Goal: Information Seeking & Learning: Learn about a topic

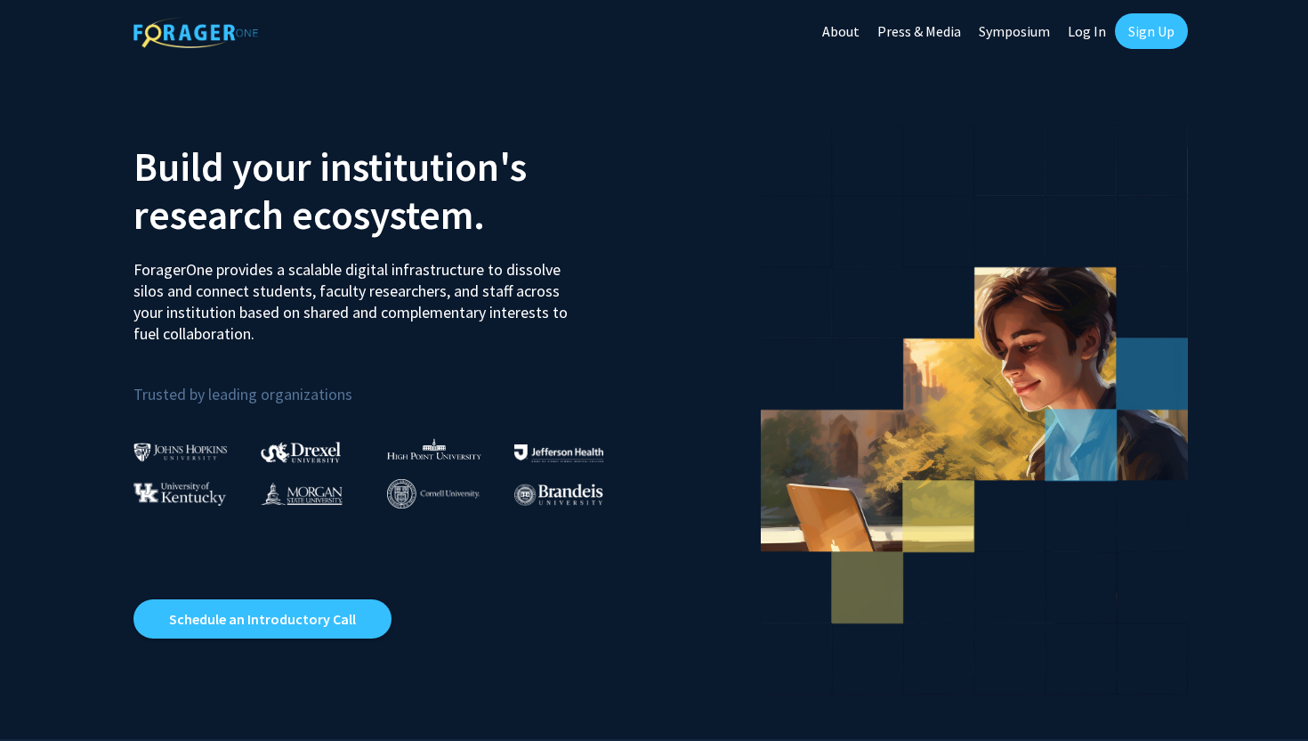
click at [1089, 28] on link "Log In" at bounding box center [1087, 31] width 56 height 62
select select
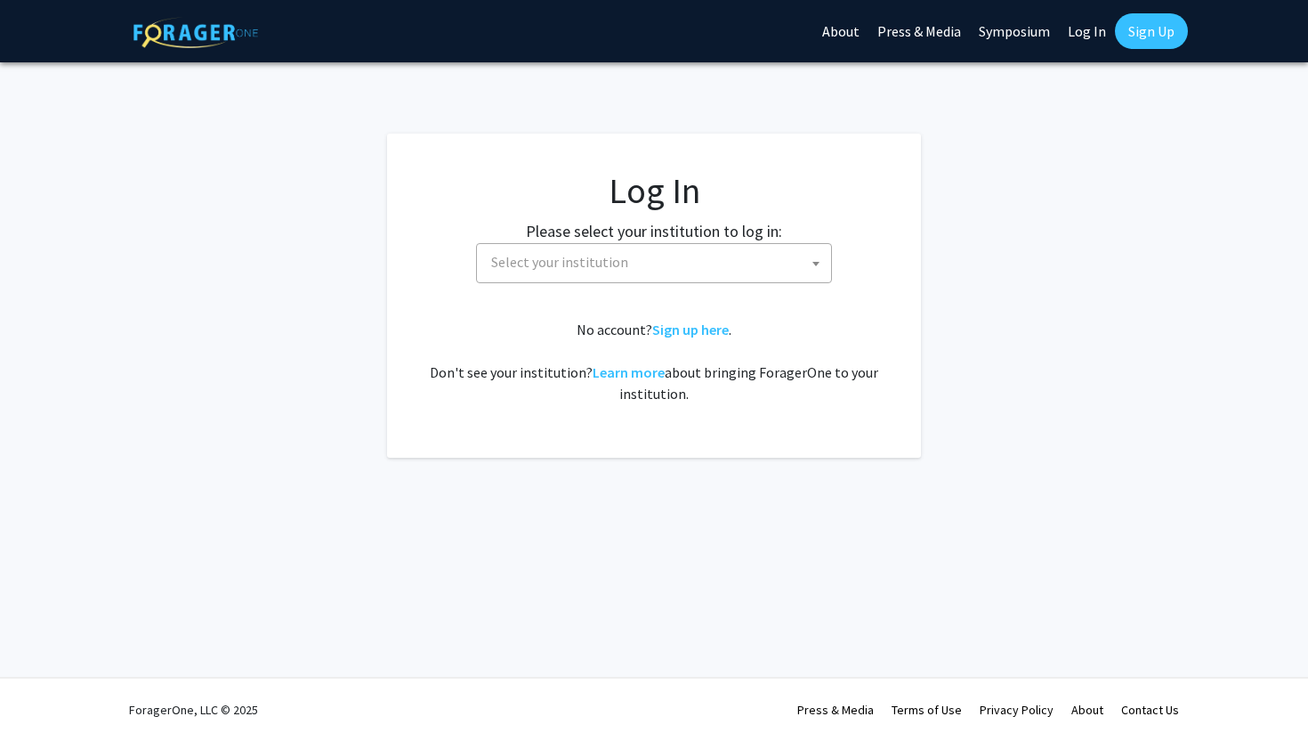
click at [707, 276] on span "Select your institution" at bounding box center [657, 262] width 347 height 36
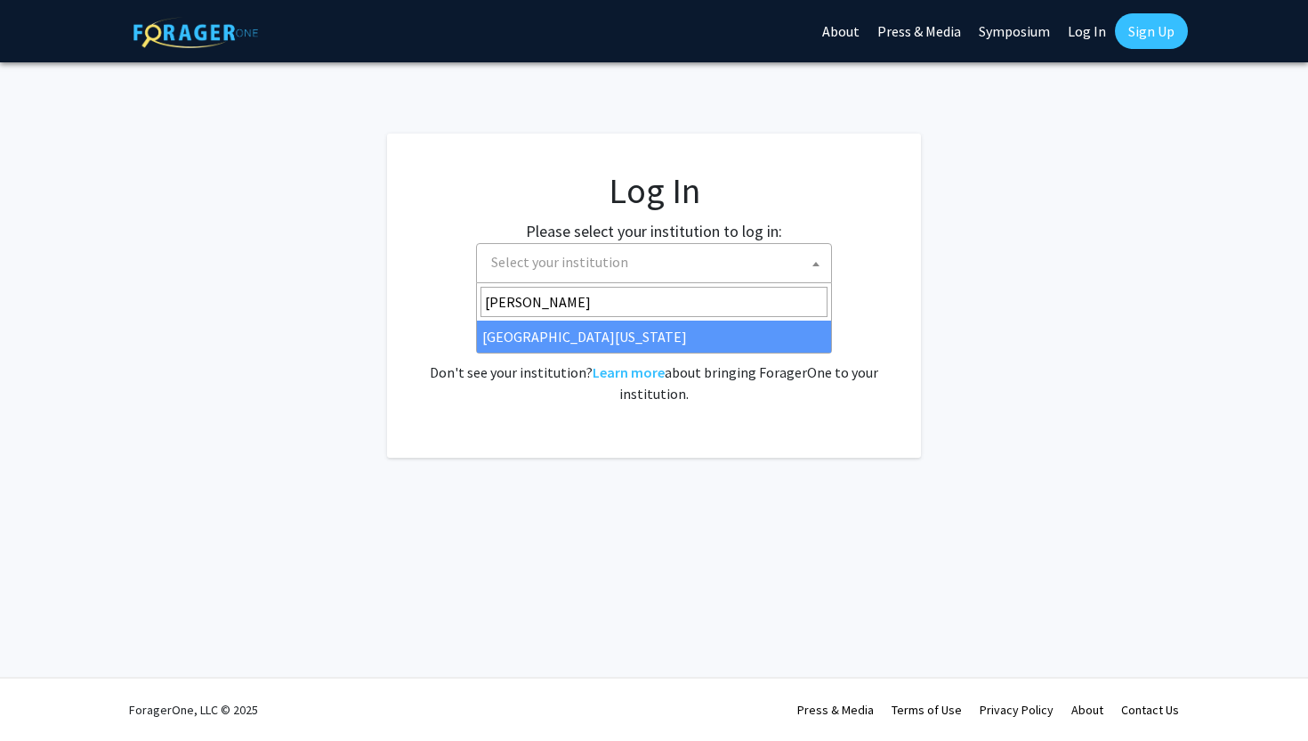
type input "[PERSON_NAME]"
select select "31"
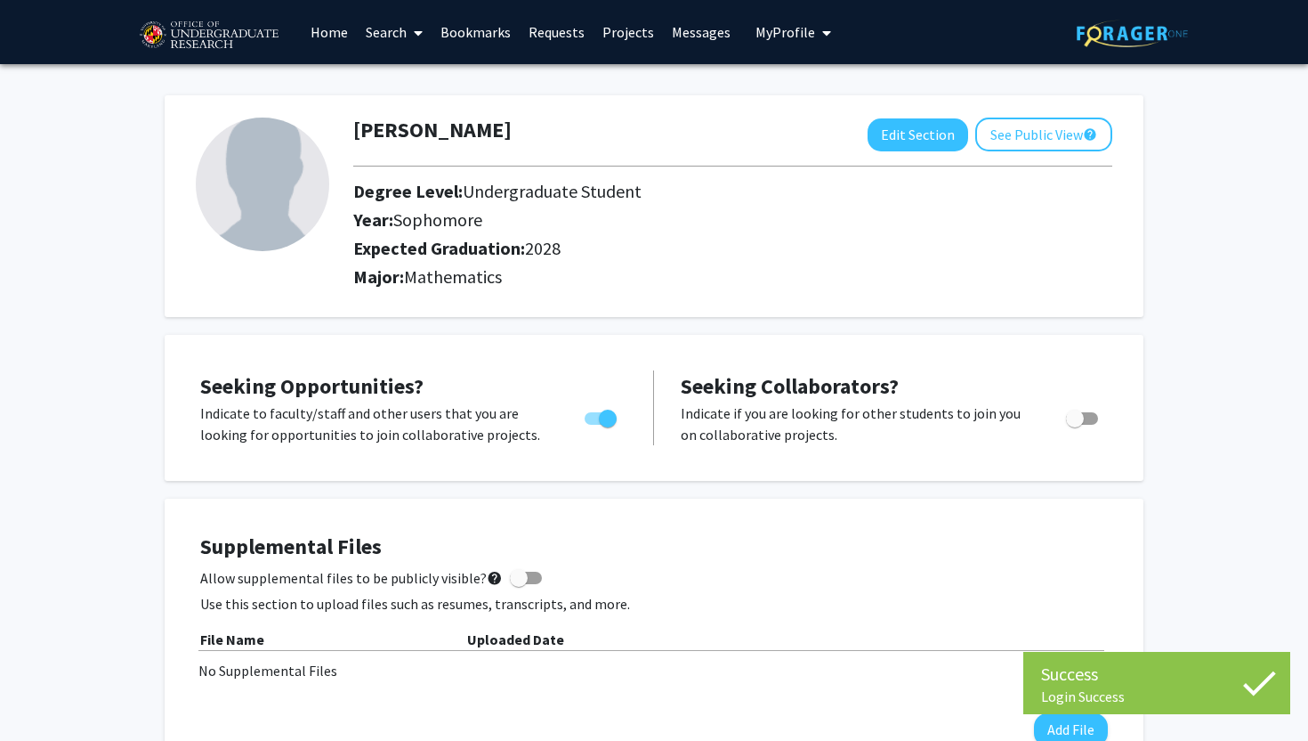
click at [393, 37] on link "Search" at bounding box center [394, 32] width 75 height 62
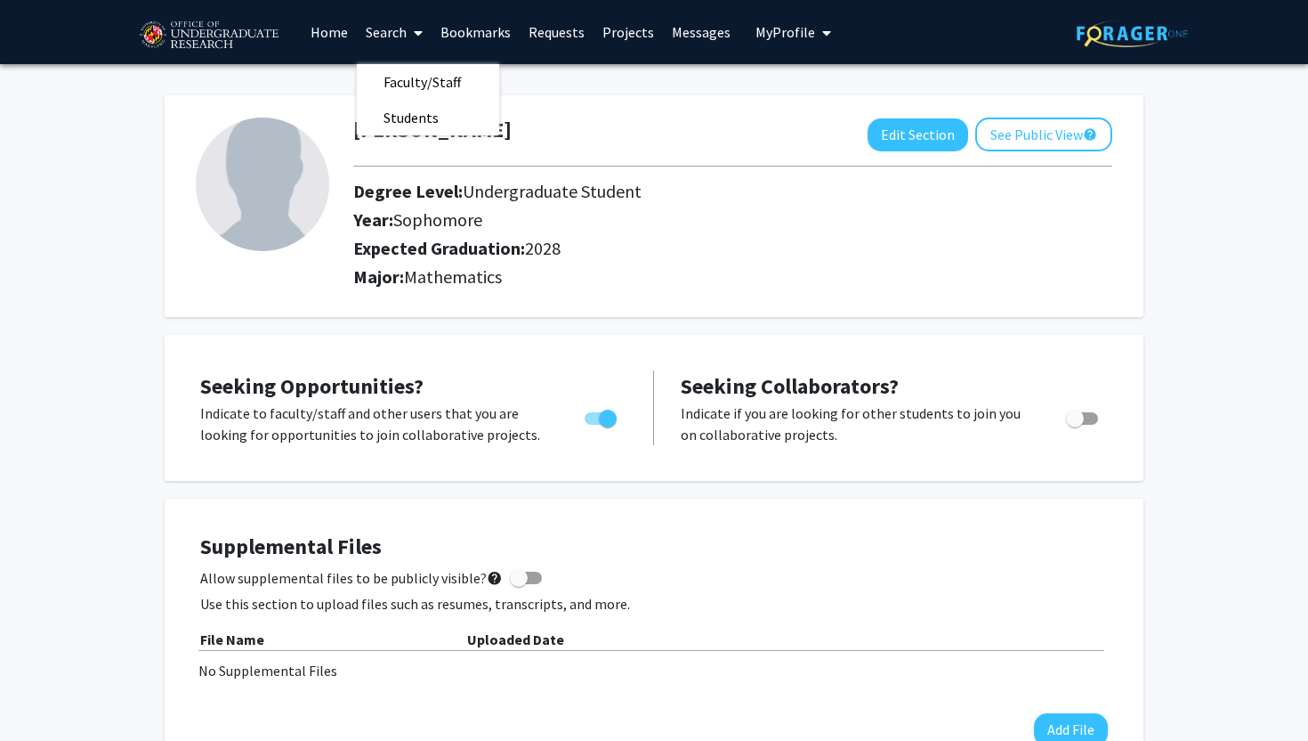
click at [342, 37] on link "Home" at bounding box center [329, 32] width 55 height 62
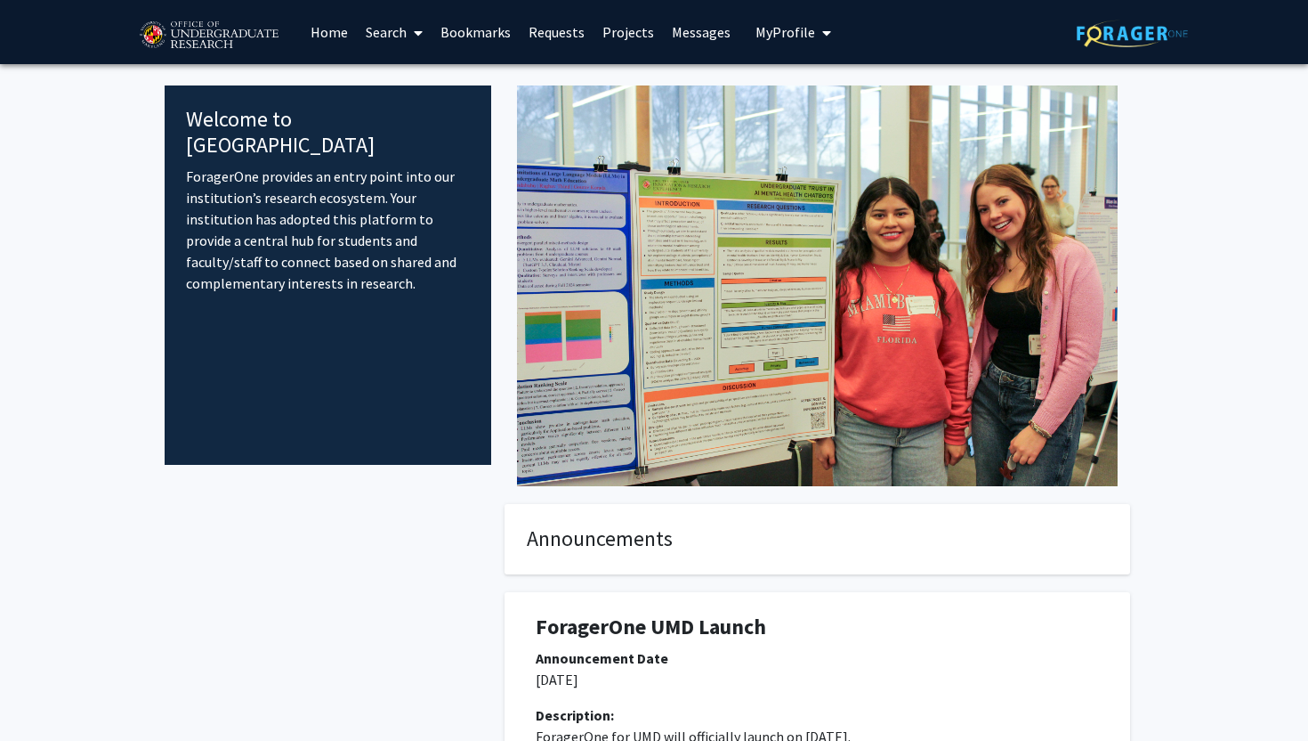
click at [385, 47] on link "Search" at bounding box center [394, 32] width 75 height 62
click at [387, 88] on span "Faculty/Staff" at bounding box center [422, 82] width 131 height 36
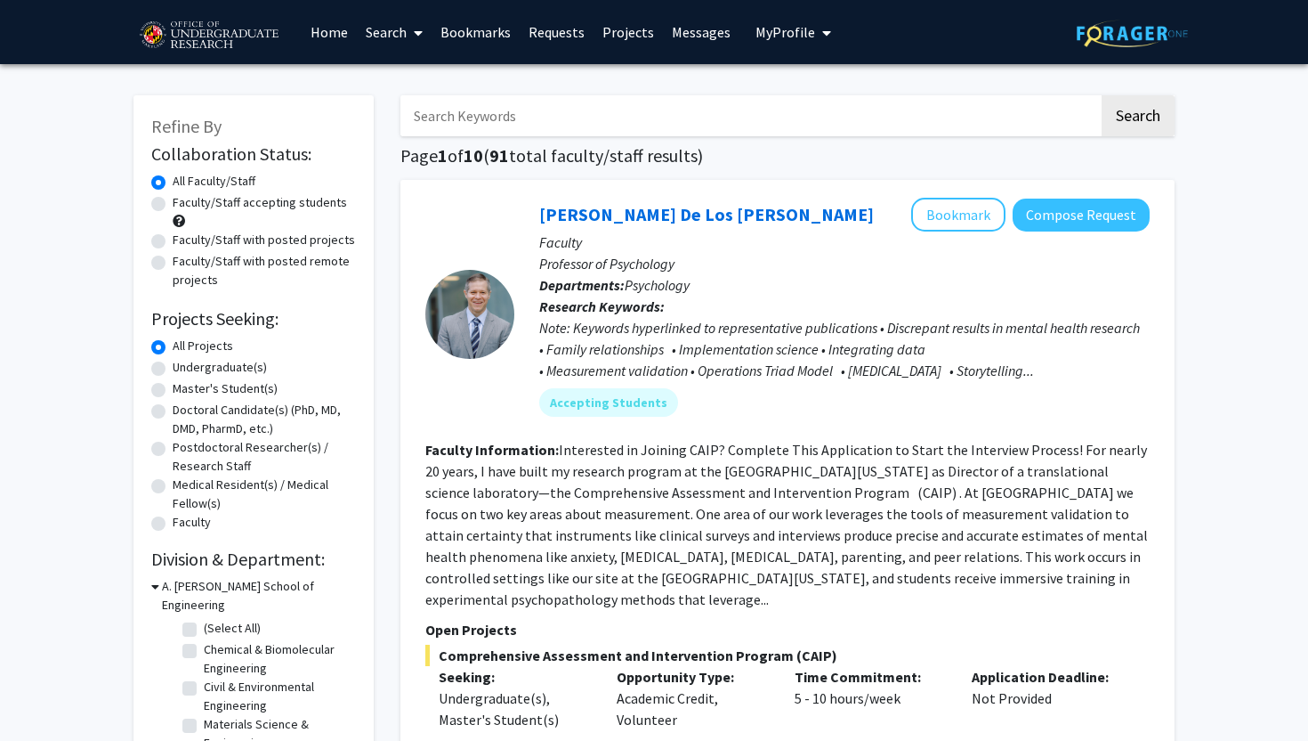
click at [230, 368] on label "Undergraduate(s)" at bounding box center [220, 367] width 94 height 19
click at [184, 368] on input "Undergraduate(s)" at bounding box center [179, 364] width 12 height 12
radio input "true"
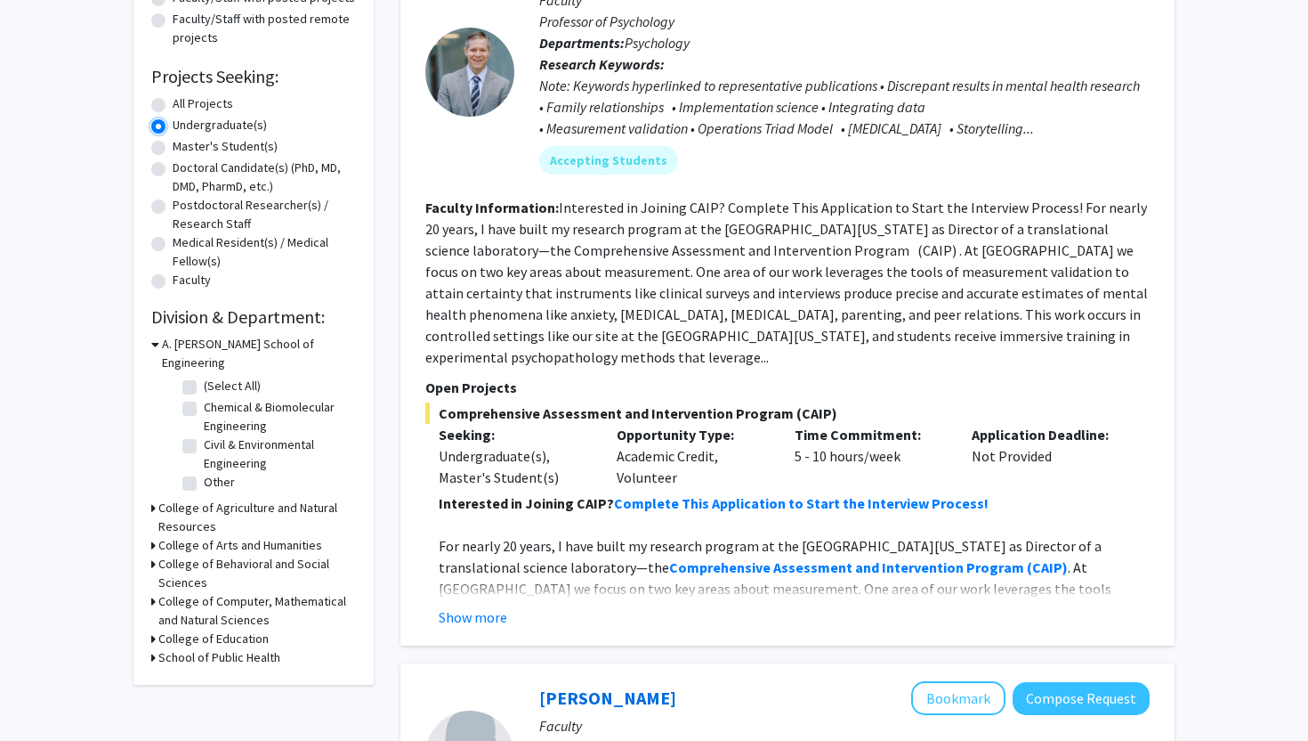
scroll to position [244, 0]
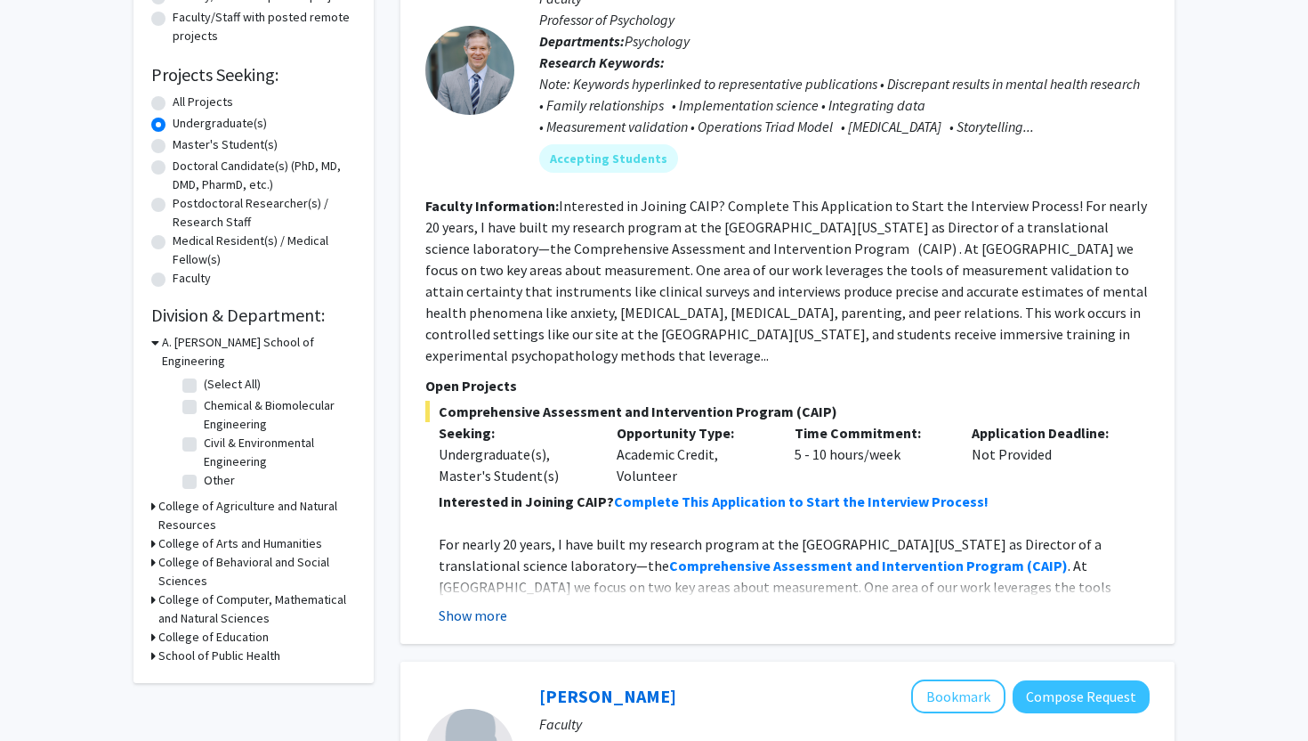
click at [470, 604] on button "Show more" at bounding box center [473, 614] width 69 height 21
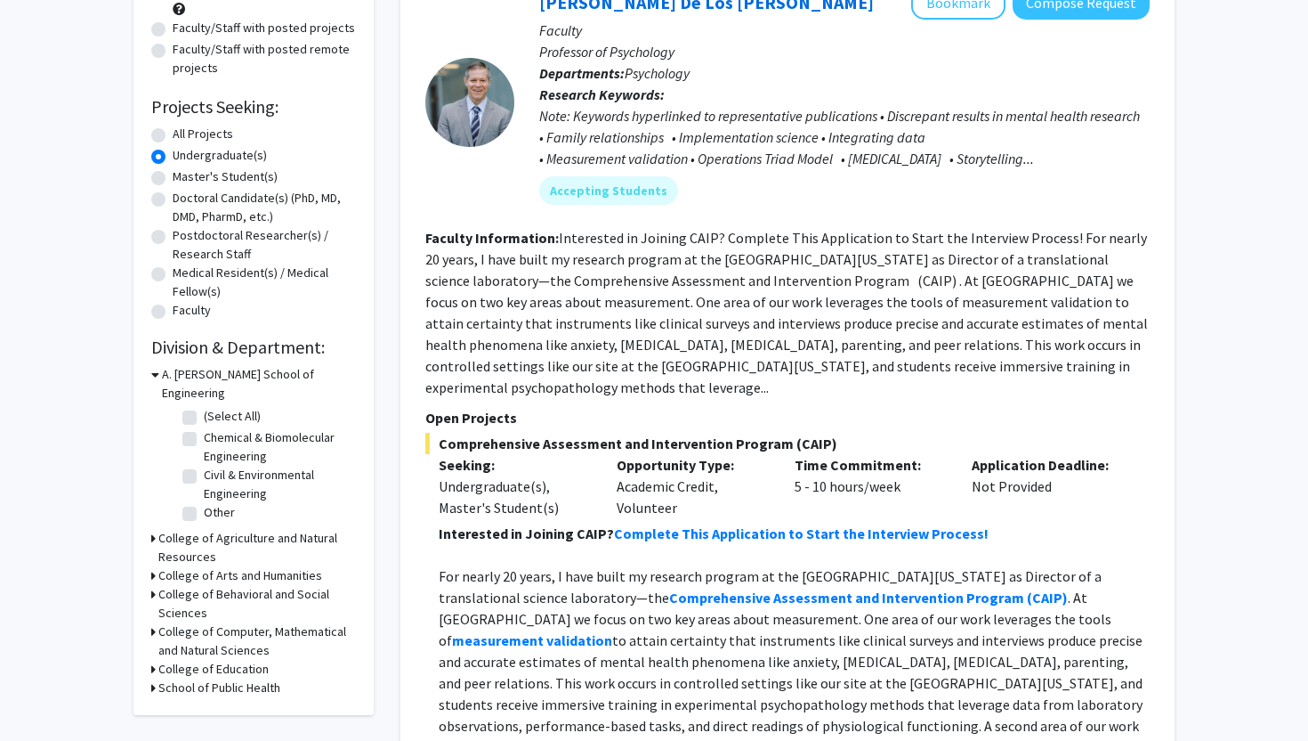
scroll to position [223, 0]
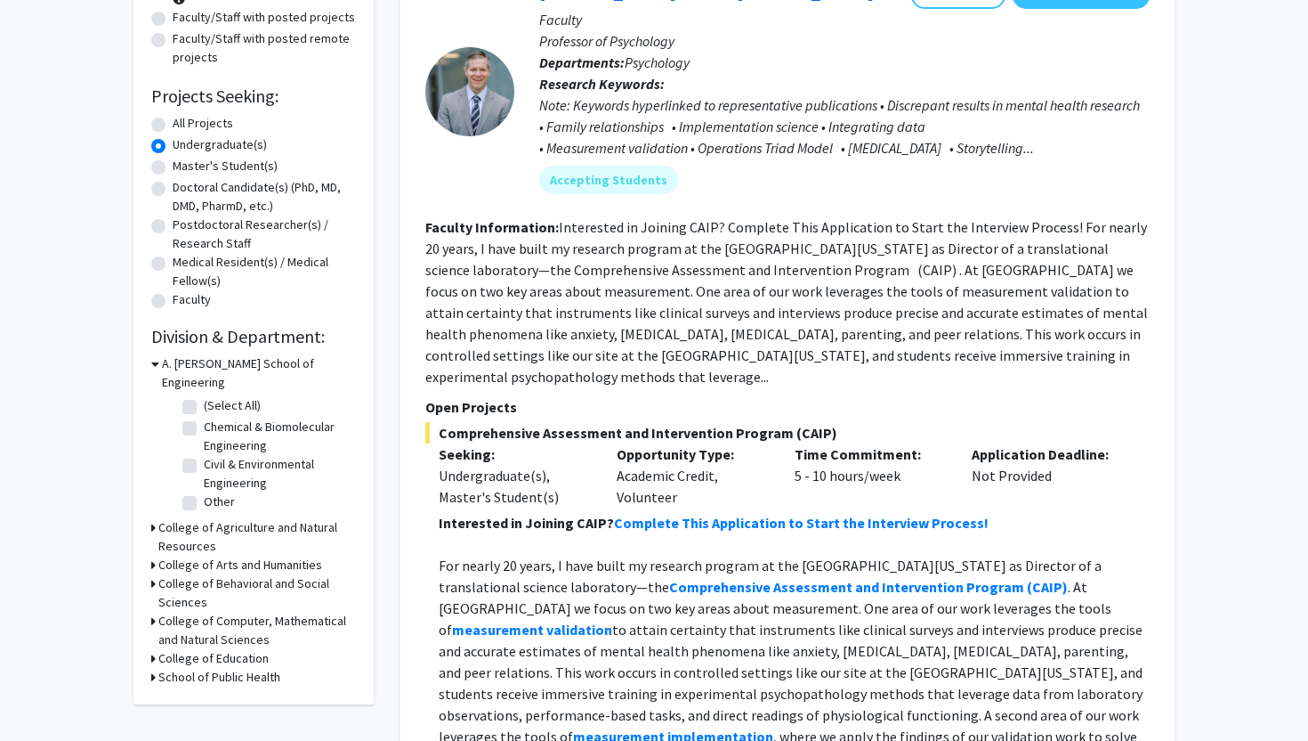
click at [198, 619] on h3 "College of Computer, Mathematical and Natural Sciences" at bounding box center [257, 629] width 198 height 37
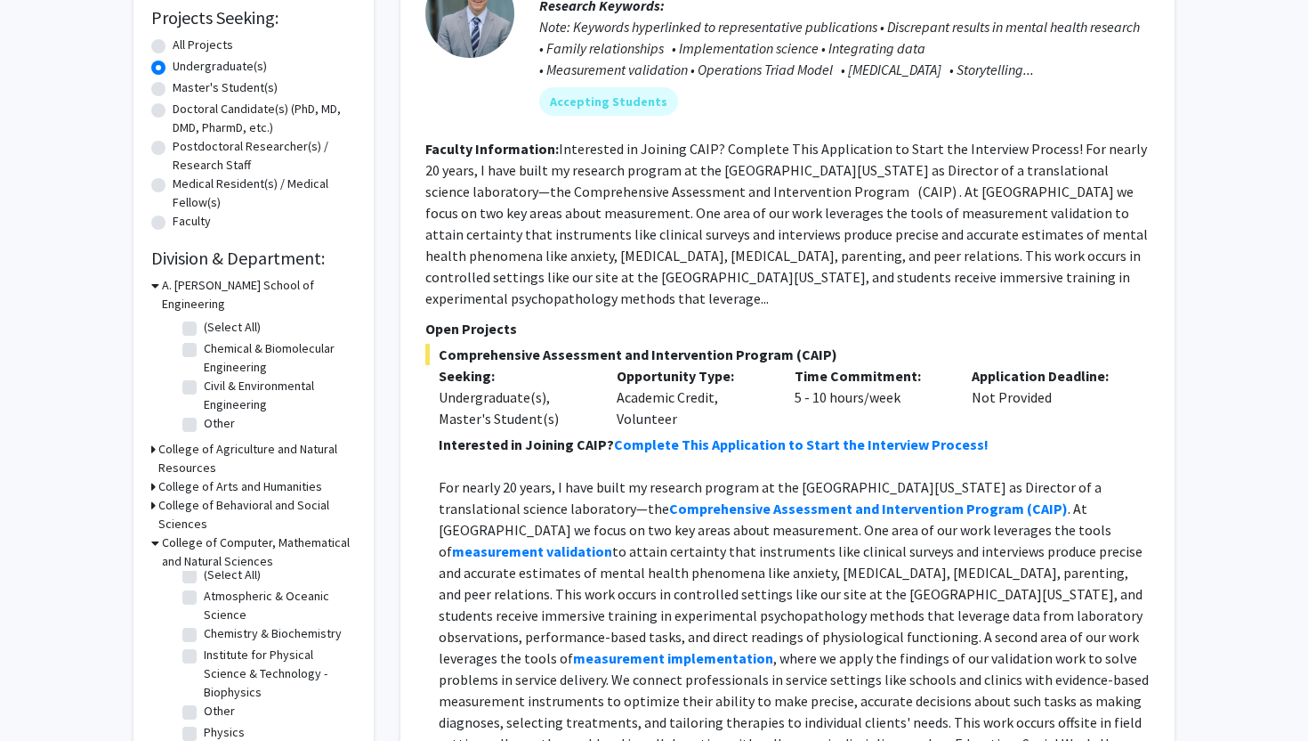
scroll to position [0, 0]
click at [204, 575] on label "(Select All)" at bounding box center [232, 584] width 57 height 19
click at [204, 575] on input "(Select All)" at bounding box center [210, 581] width 12 height 12
checkbox input "true"
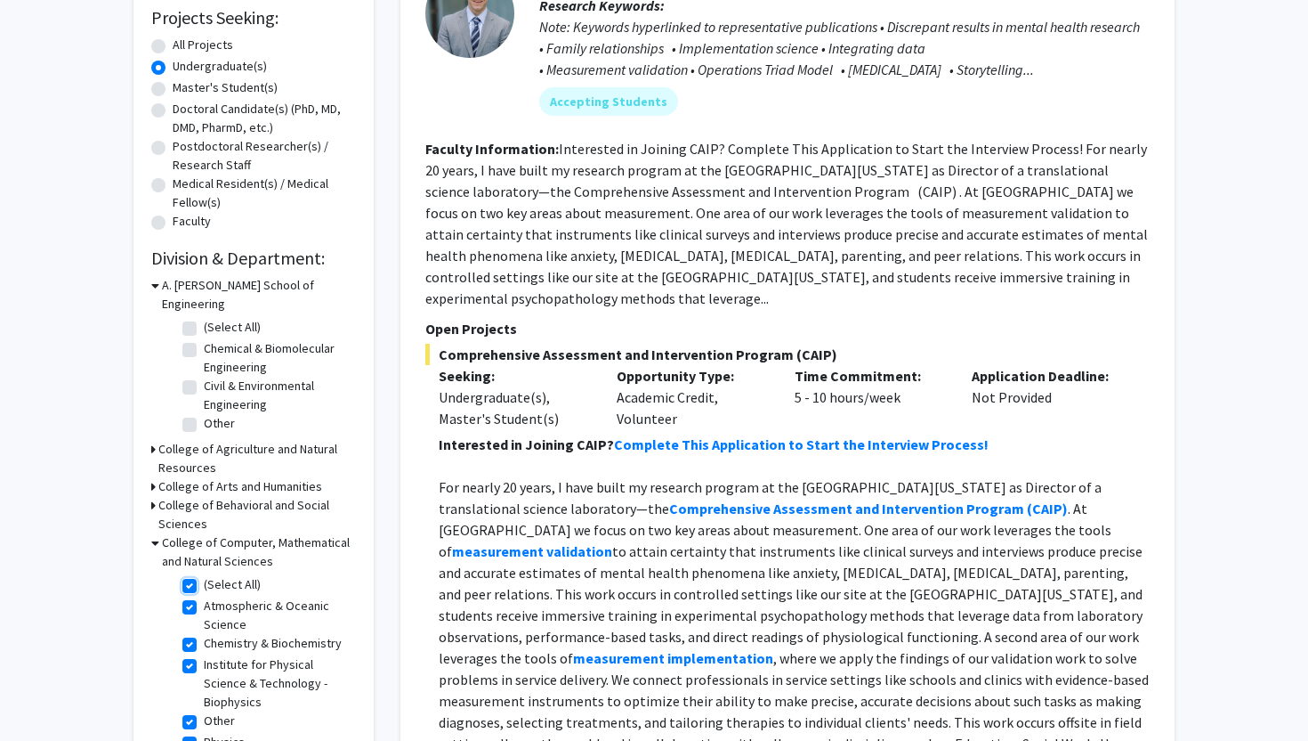
checkbox input "true"
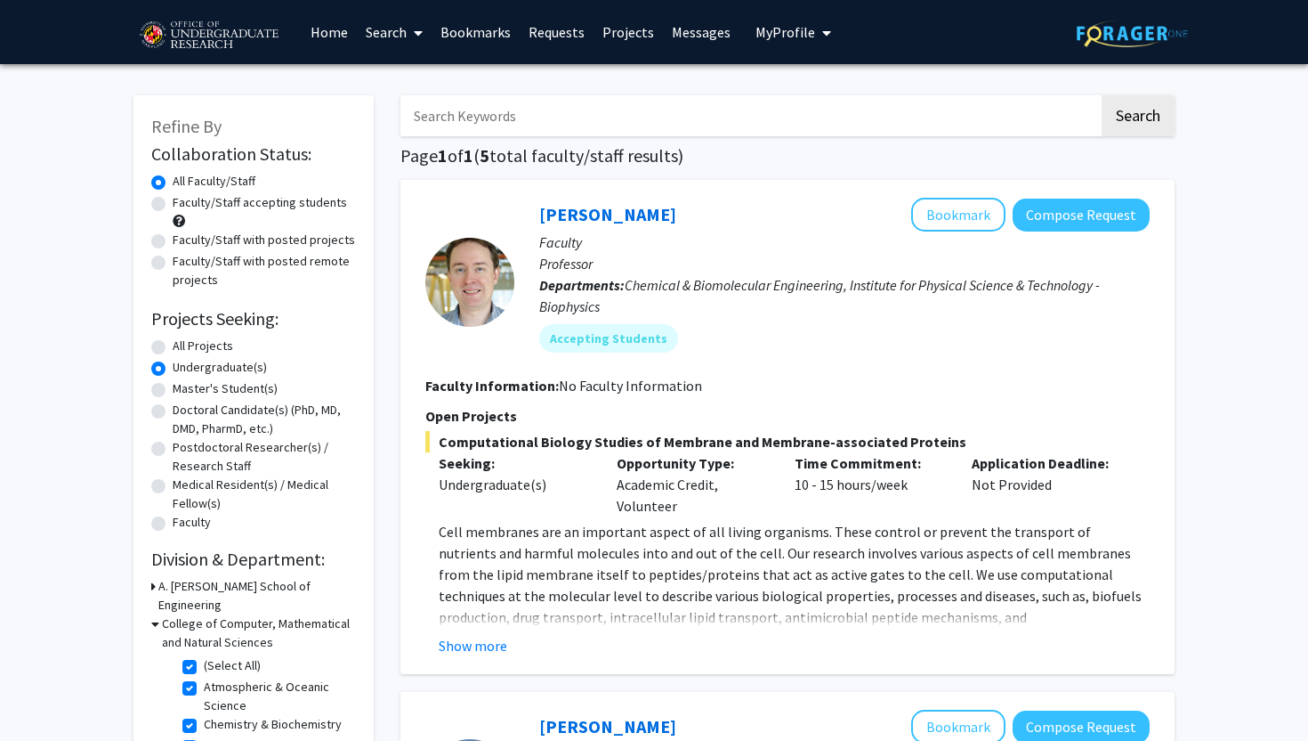
click at [466, 606] on p "Cell membranes are an important aspect of all living organisms. These control o…" at bounding box center [794, 628] width 711 height 214
click at [471, 637] on button "Show more" at bounding box center [473, 645] width 69 height 21
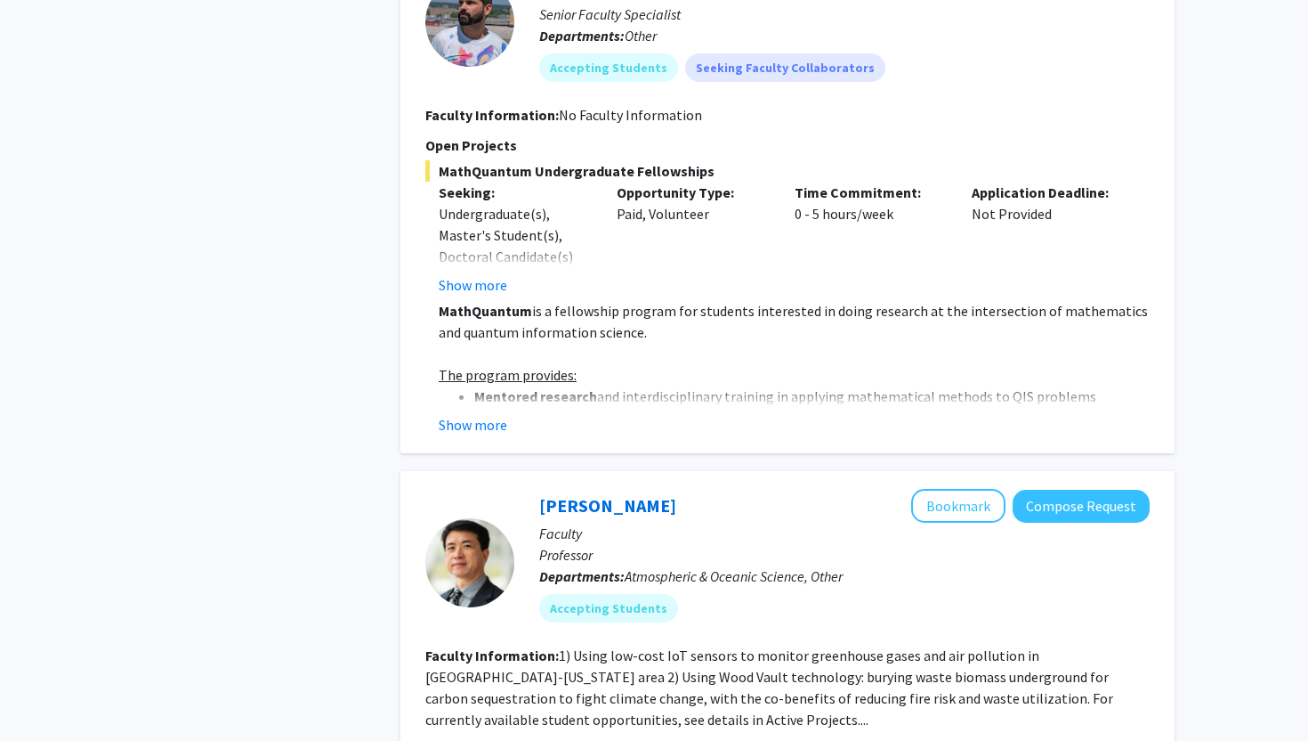
scroll to position [788, 0]
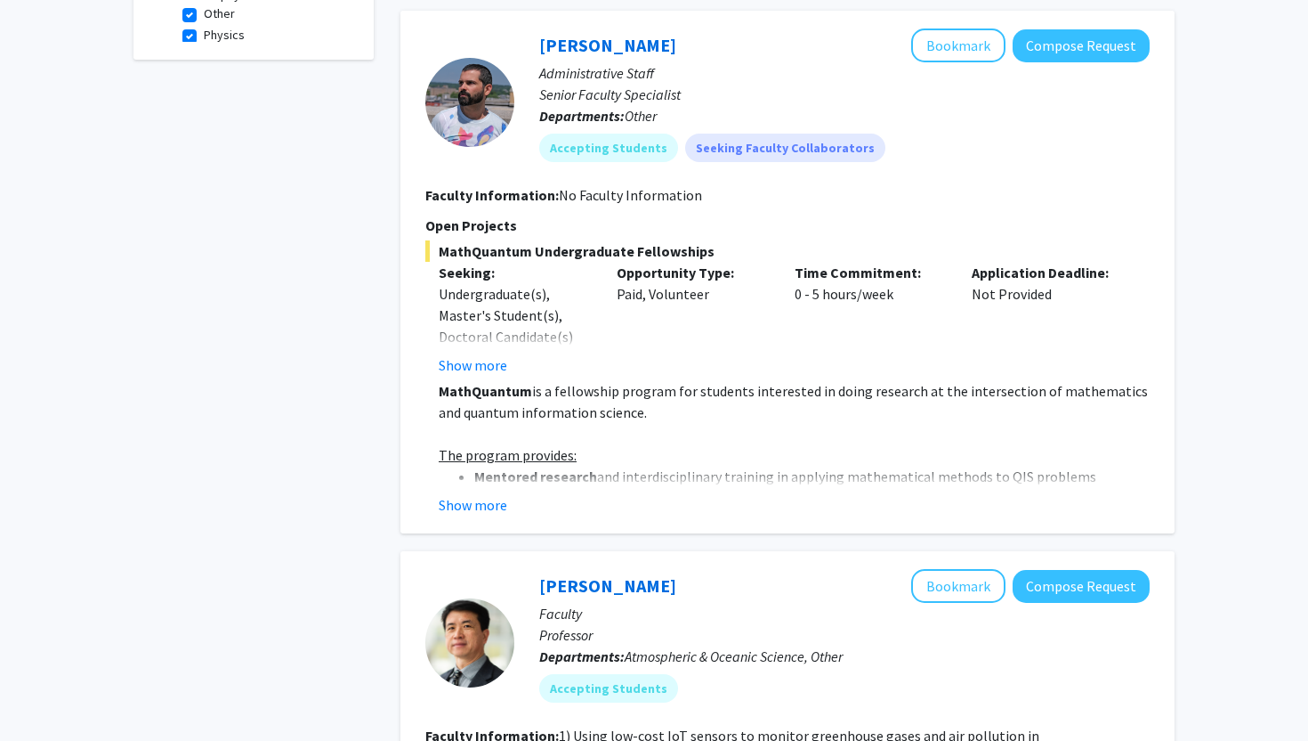
click at [495, 499] on div "Daniel Serrano Bookmark Compose Request Administrative Staff Senior Faculty Spe…" at bounding box center [788, 272] width 774 height 522
click at [492, 465] on ul "Mentored research and interdisciplinary training in applying mathematical metho…" at bounding box center [794, 540] width 711 height 150
click at [483, 494] on button "Show more" at bounding box center [473, 504] width 69 height 21
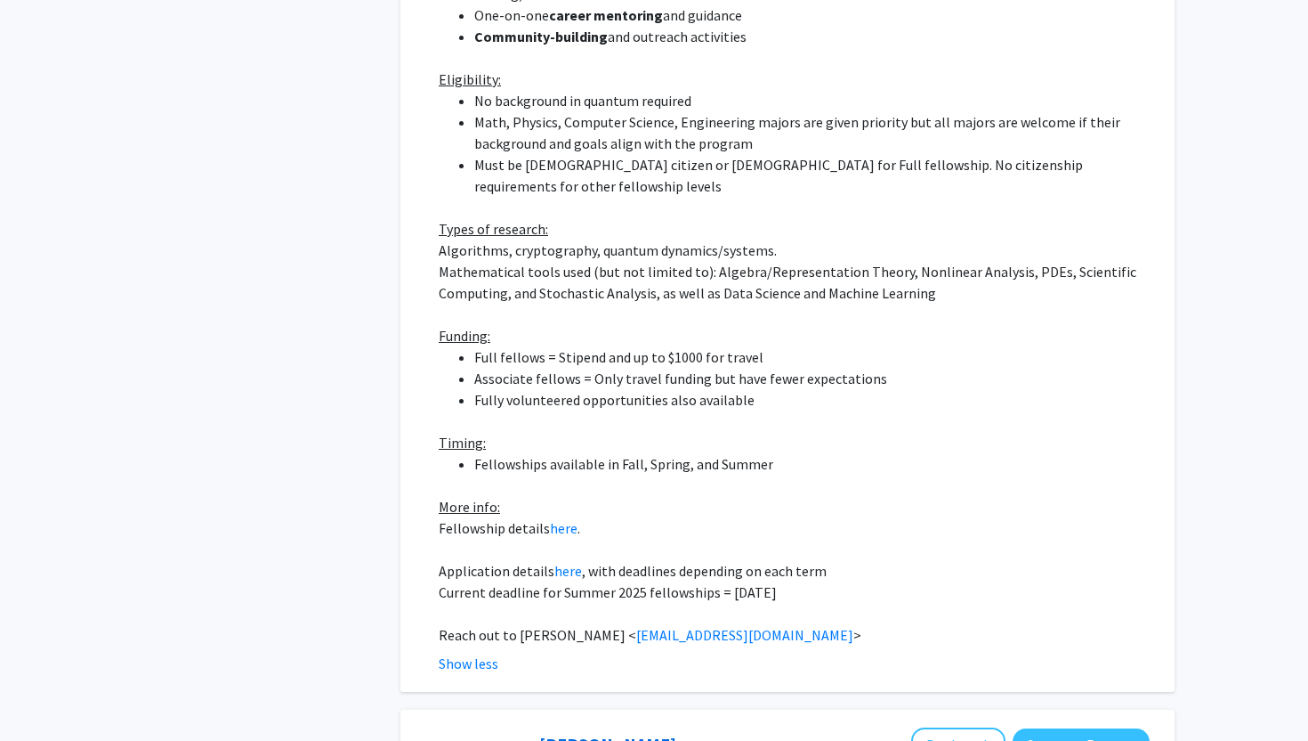
scroll to position [1356, 0]
click at [555, 516] on p "Fellowship details here ." at bounding box center [794, 526] width 711 height 21
click at [559, 518] on link "here" at bounding box center [564, 527] width 28 height 18
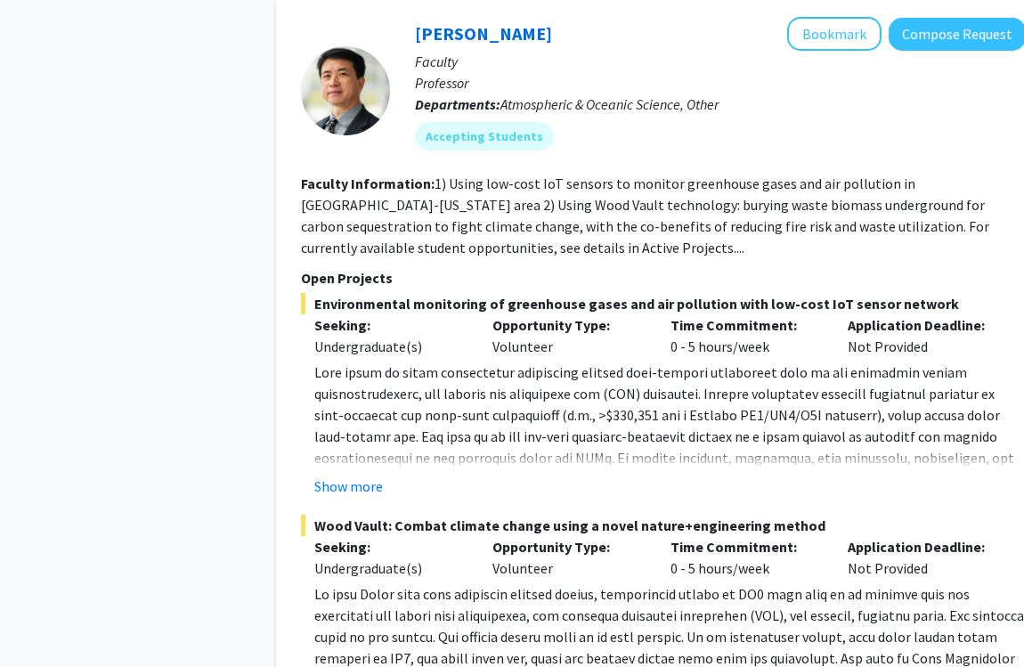
scroll to position [2078, 4]
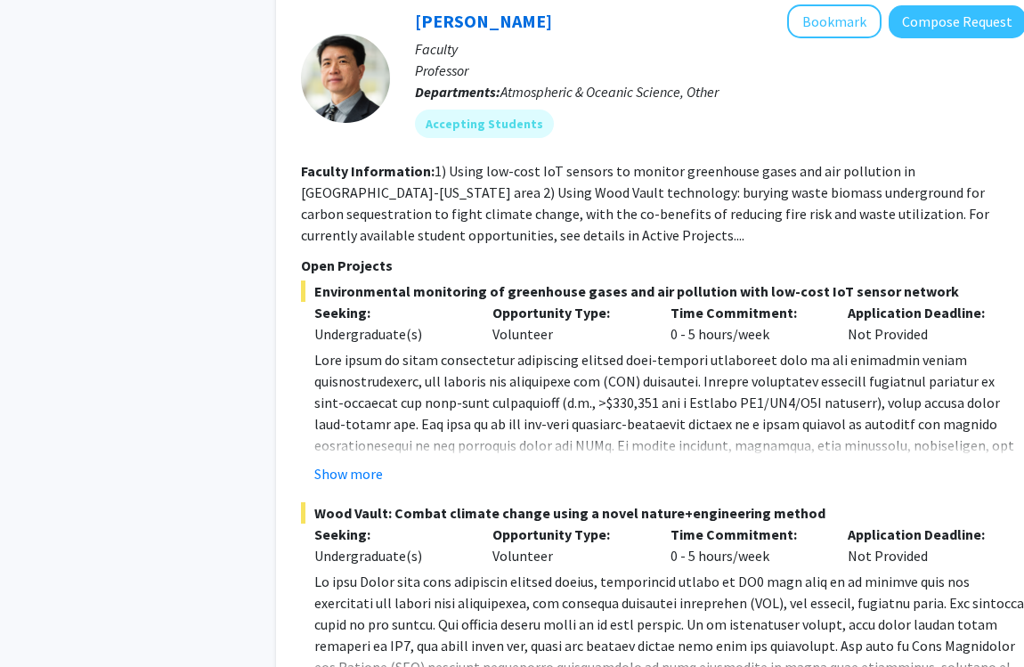
click at [384, 463] on div "Show more" at bounding box center [669, 473] width 711 height 21
click at [376, 463] on button "Show more" at bounding box center [348, 473] width 69 height 21
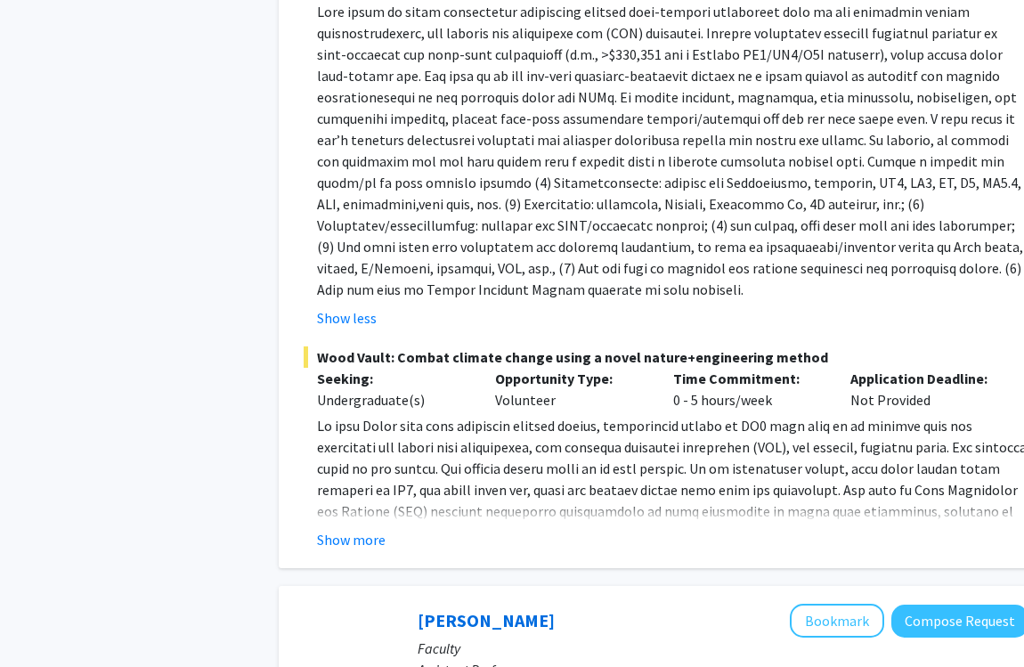
scroll to position [2423, 2]
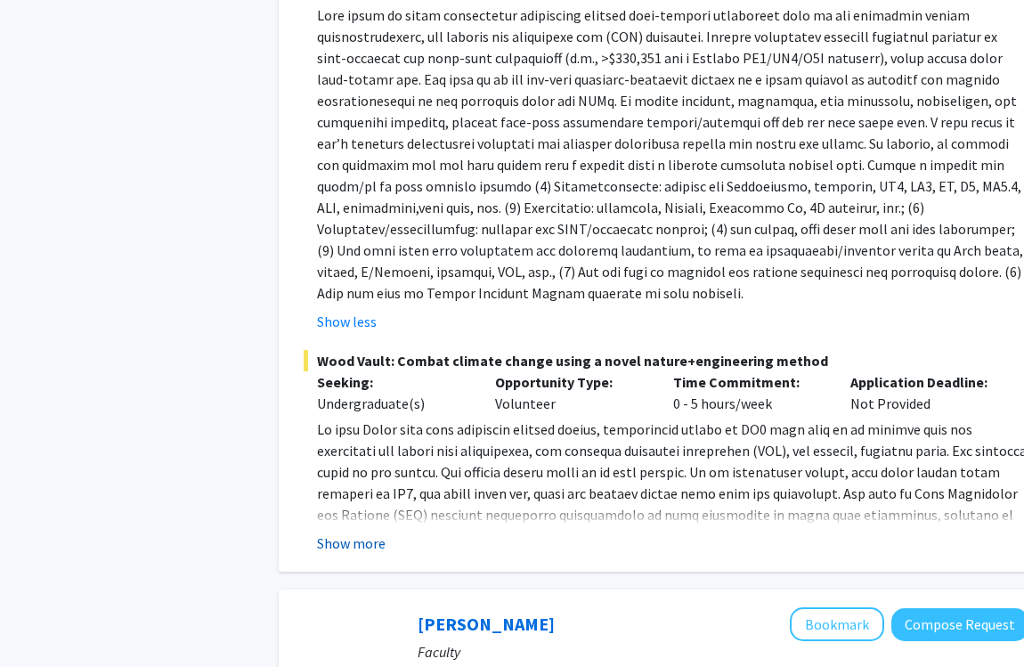
click at [346, 532] on button "Show more" at bounding box center [351, 542] width 69 height 21
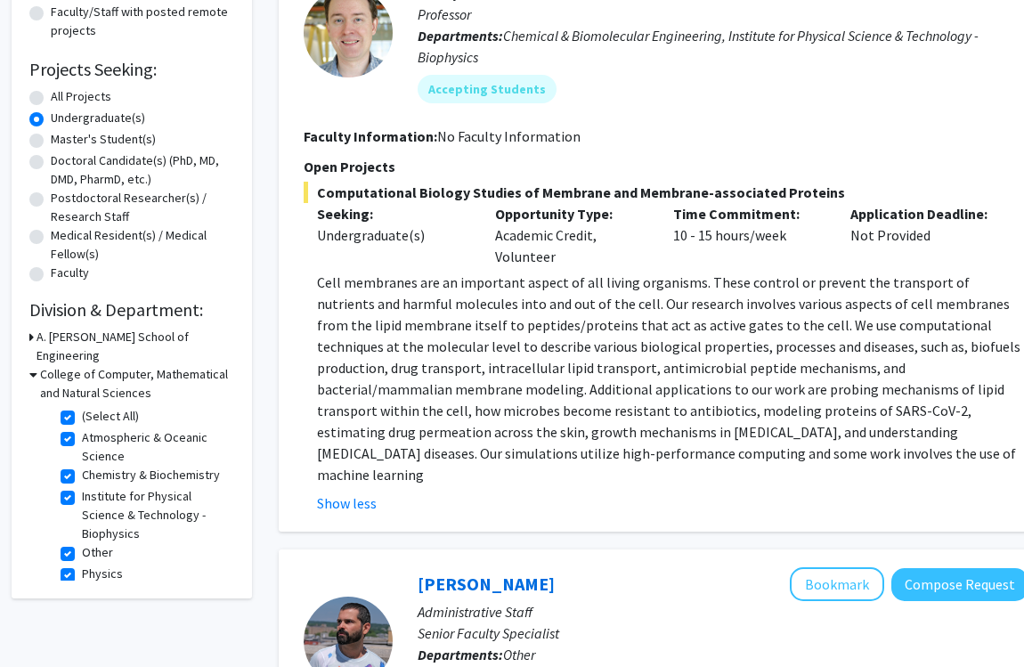
scroll to position [0, 2]
